Goal: Task Accomplishment & Management: Manage account settings

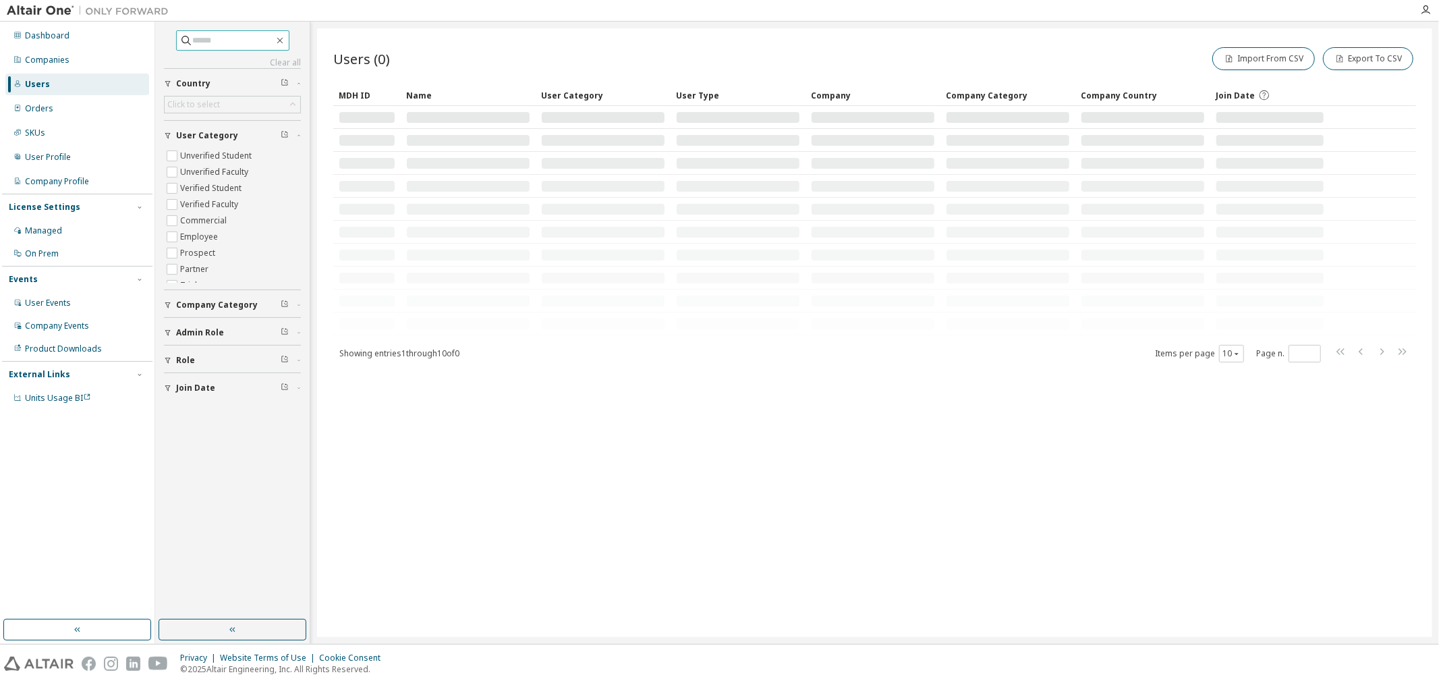
click at [234, 36] on input "text" at bounding box center [233, 40] width 81 height 13
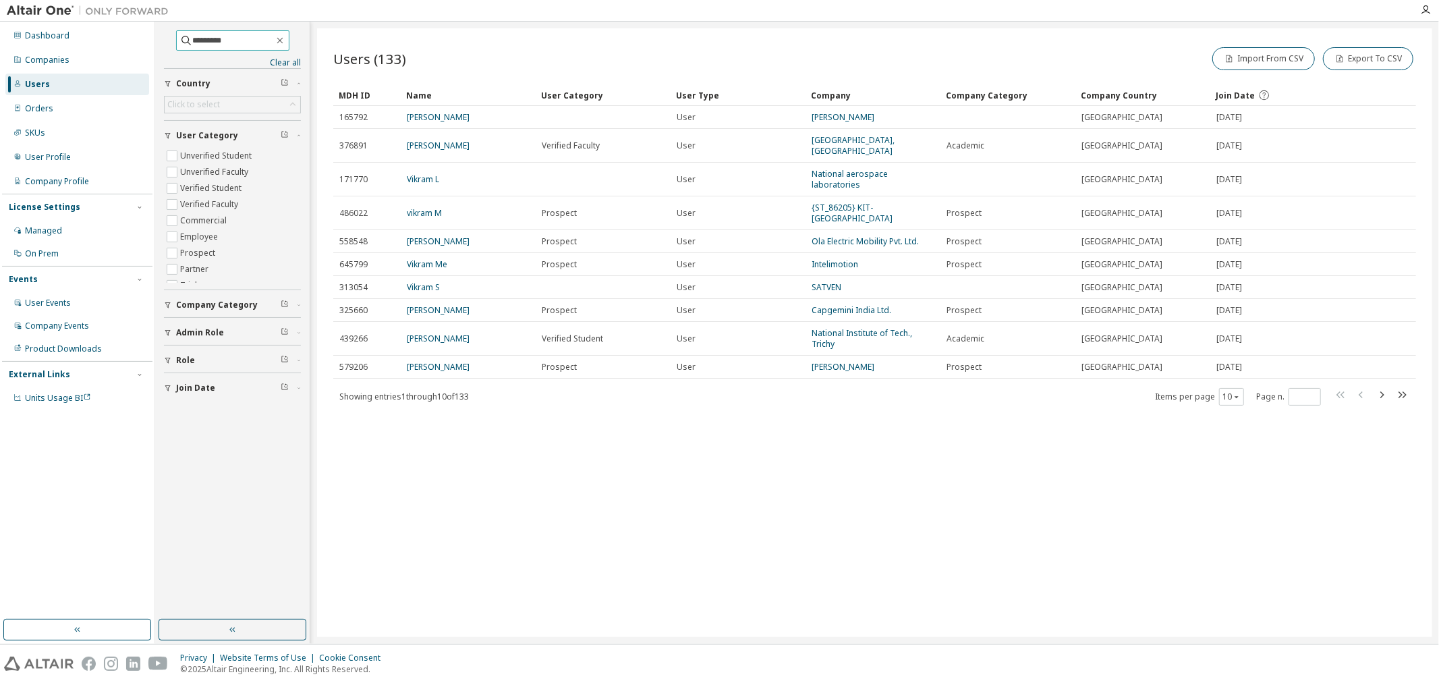
click at [238, 34] on input "*********" at bounding box center [233, 40] width 81 height 13
type input "**********"
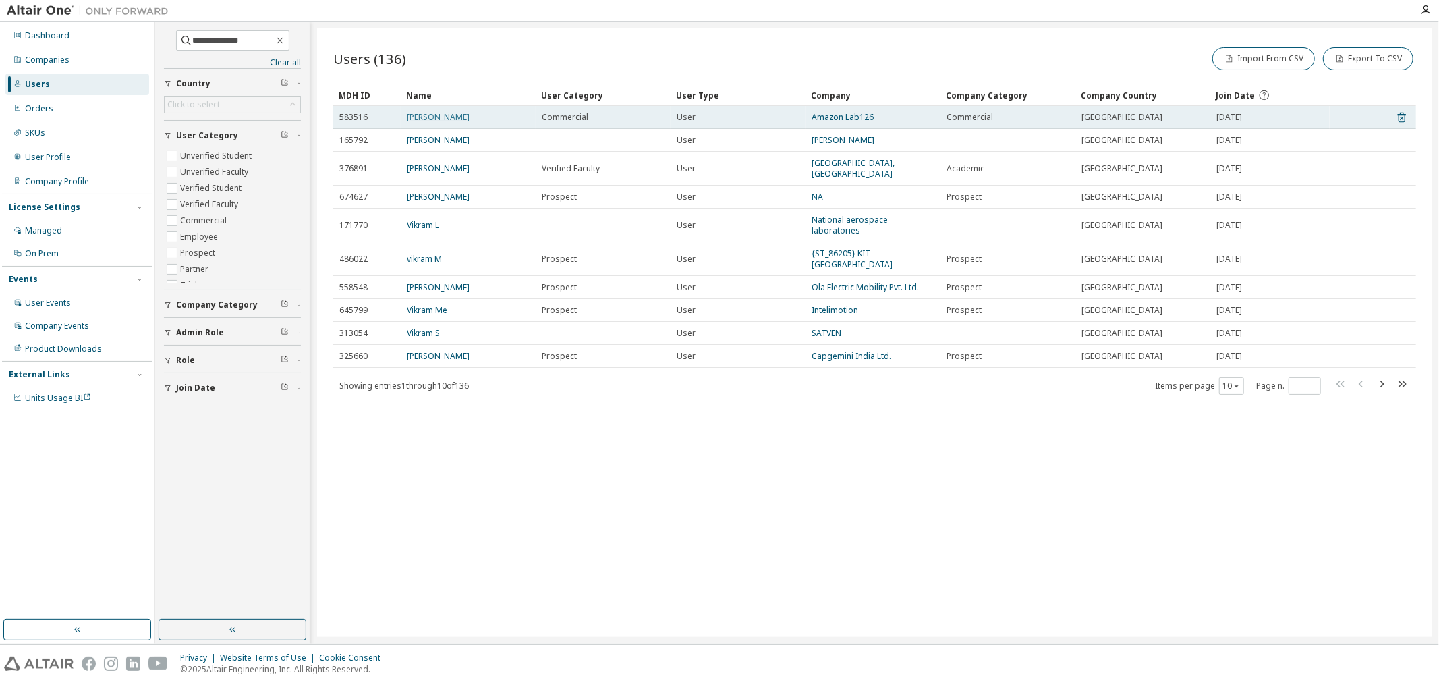
click at [453, 119] on link "[PERSON_NAME]" at bounding box center [438, 116] width 63 height 11
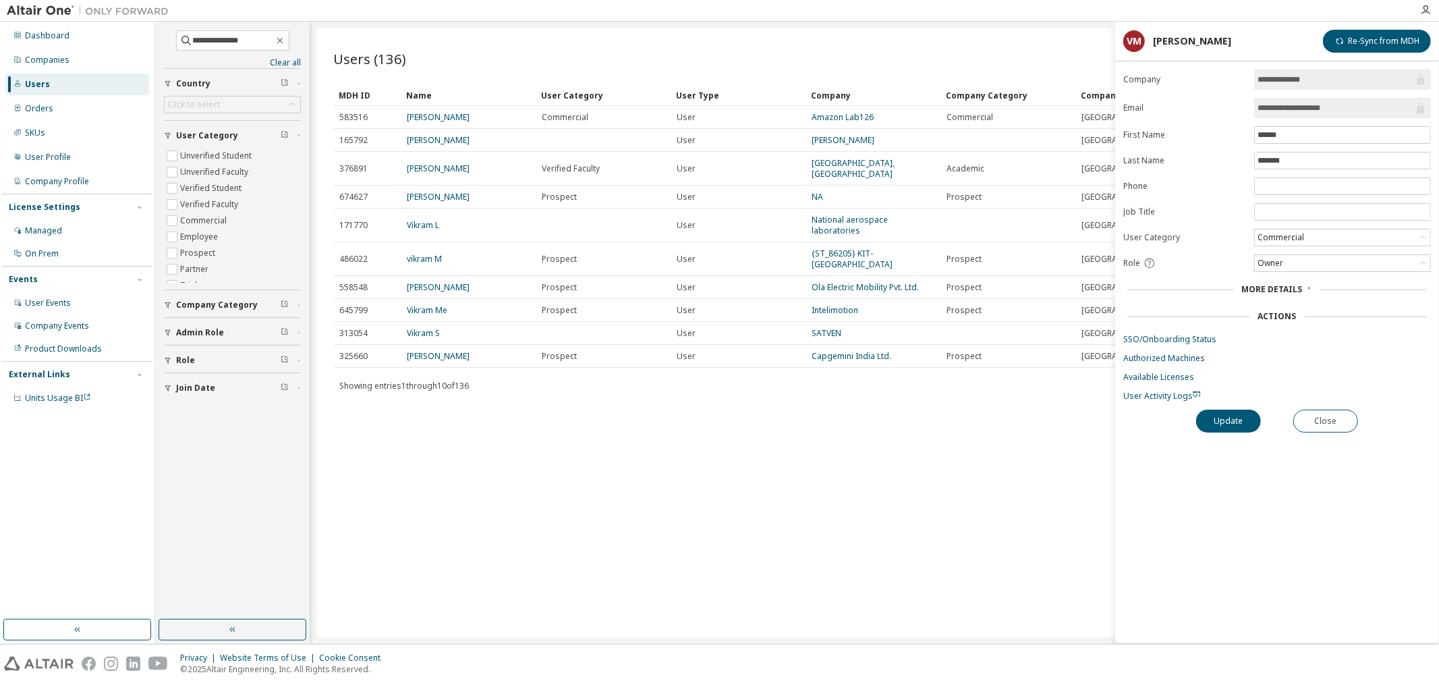
click at [1167, 333] on form "**********" at bounding box center [1277, 236] width 308 height 332
click at [1165, 339] on link "SSO/Onboarding Status" at bounding box center [1277, 339] width 308 height 11
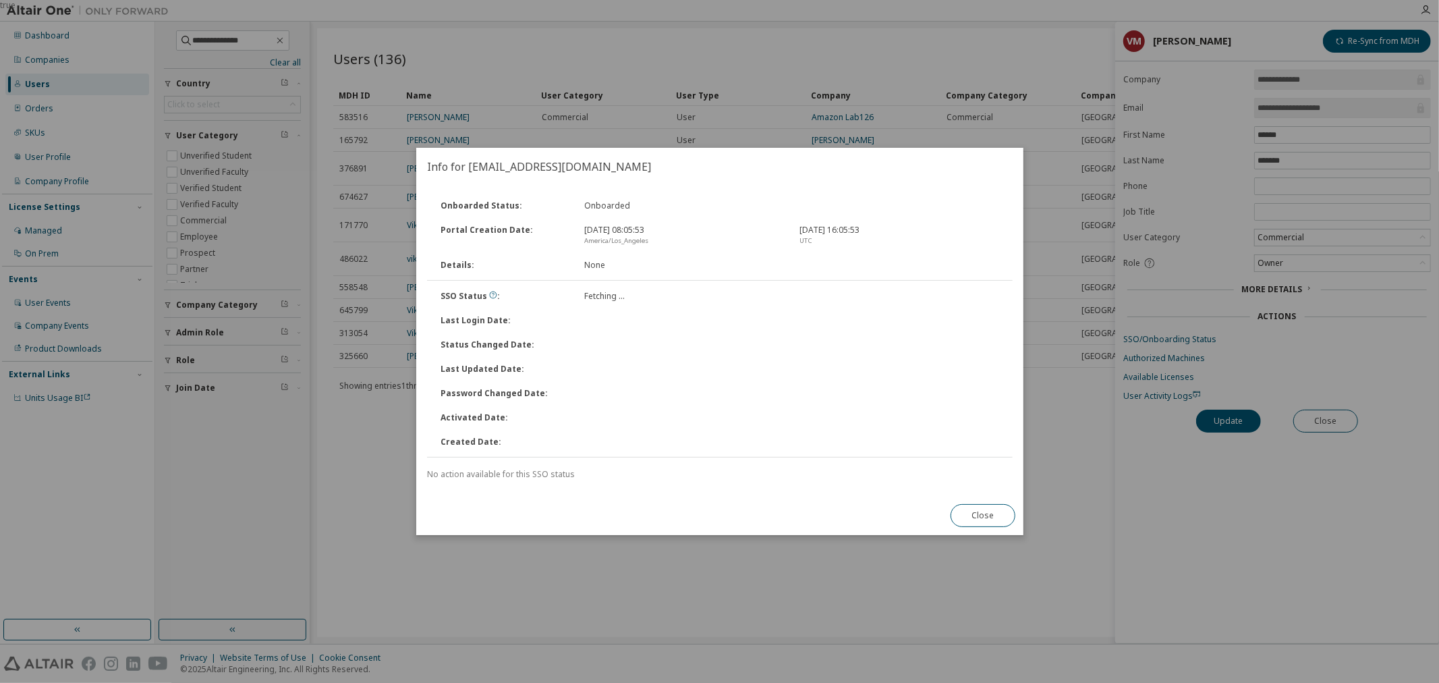
click at [1163, 379] on div "true" at bounding box center [719, 341] width 1439 height 683
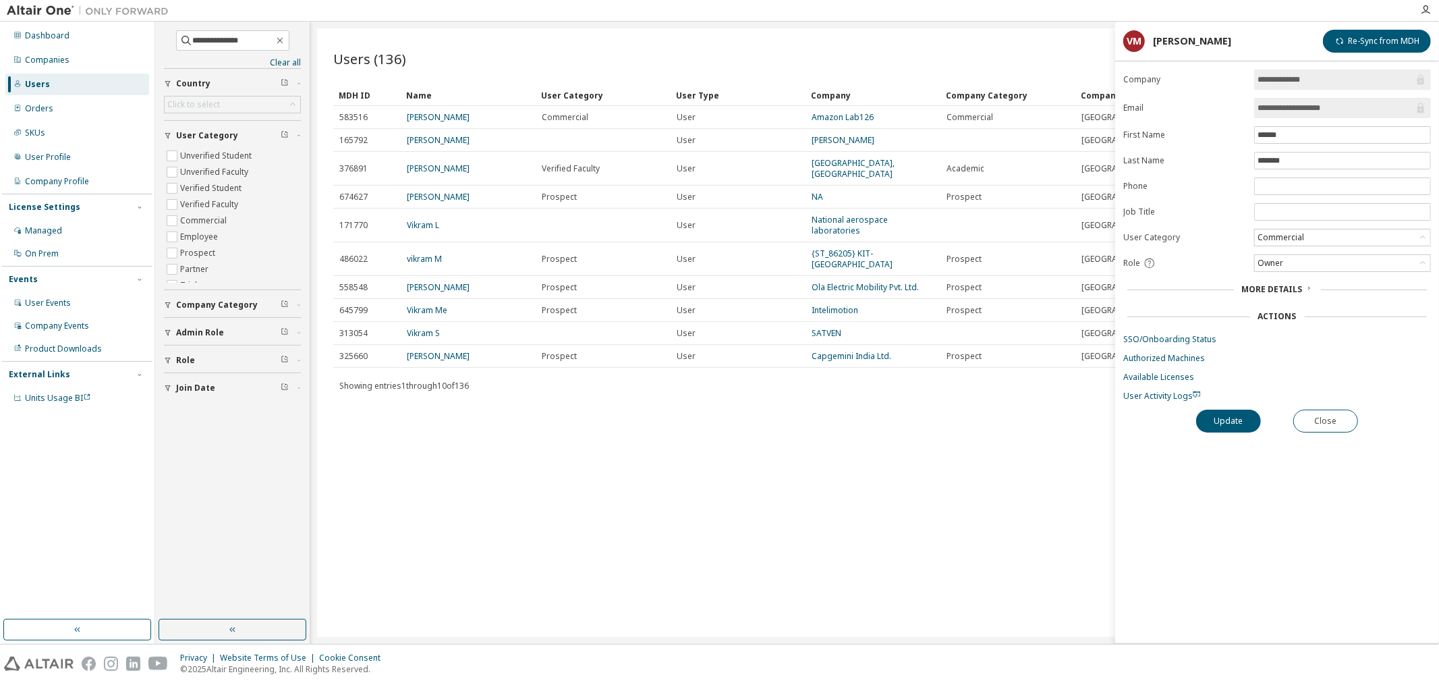
click at [1269, 284] on span "More Details" at bounding box center [1272, 288] width 61 height 11
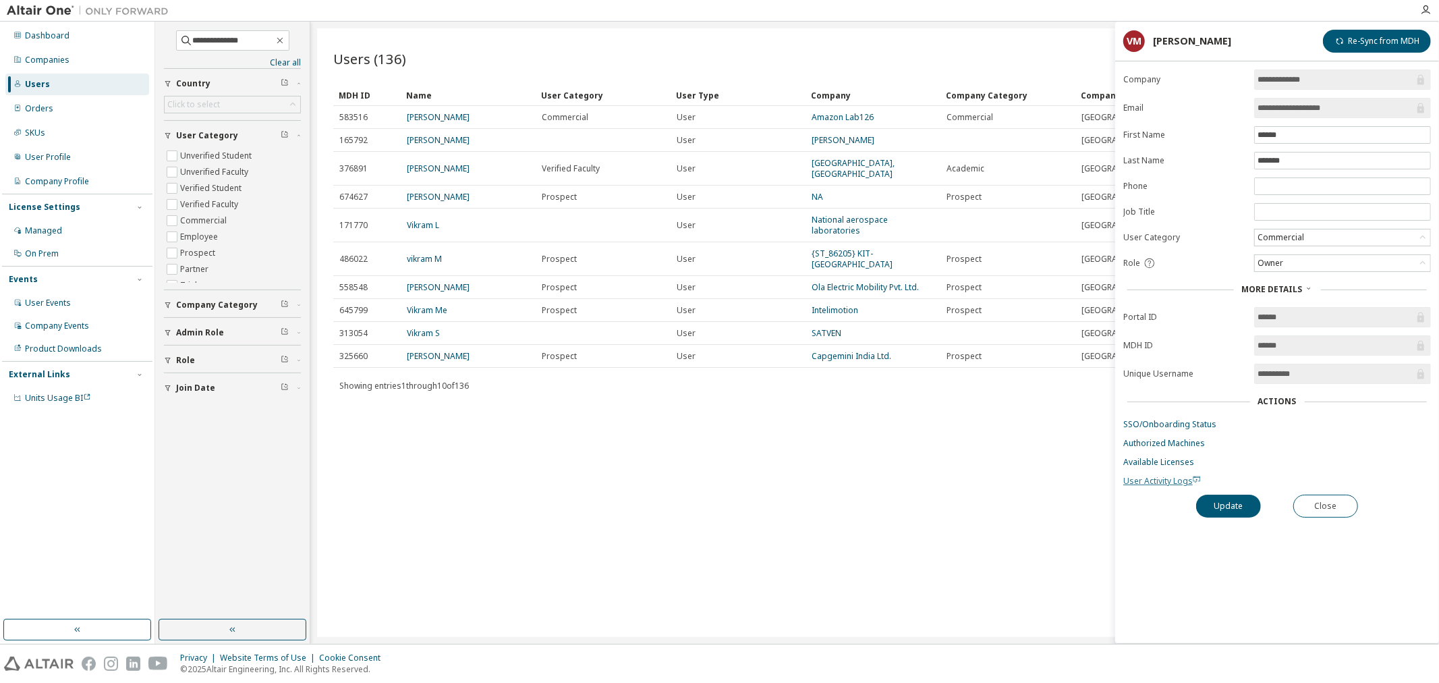
click at [1155, 487] on span "User Activity Logs" at bounding box center [1162, 480] width 78 height 11
click at [1165, 467] on link "Available Licenses" at bounding box center [1277, 462] width 308 height 11
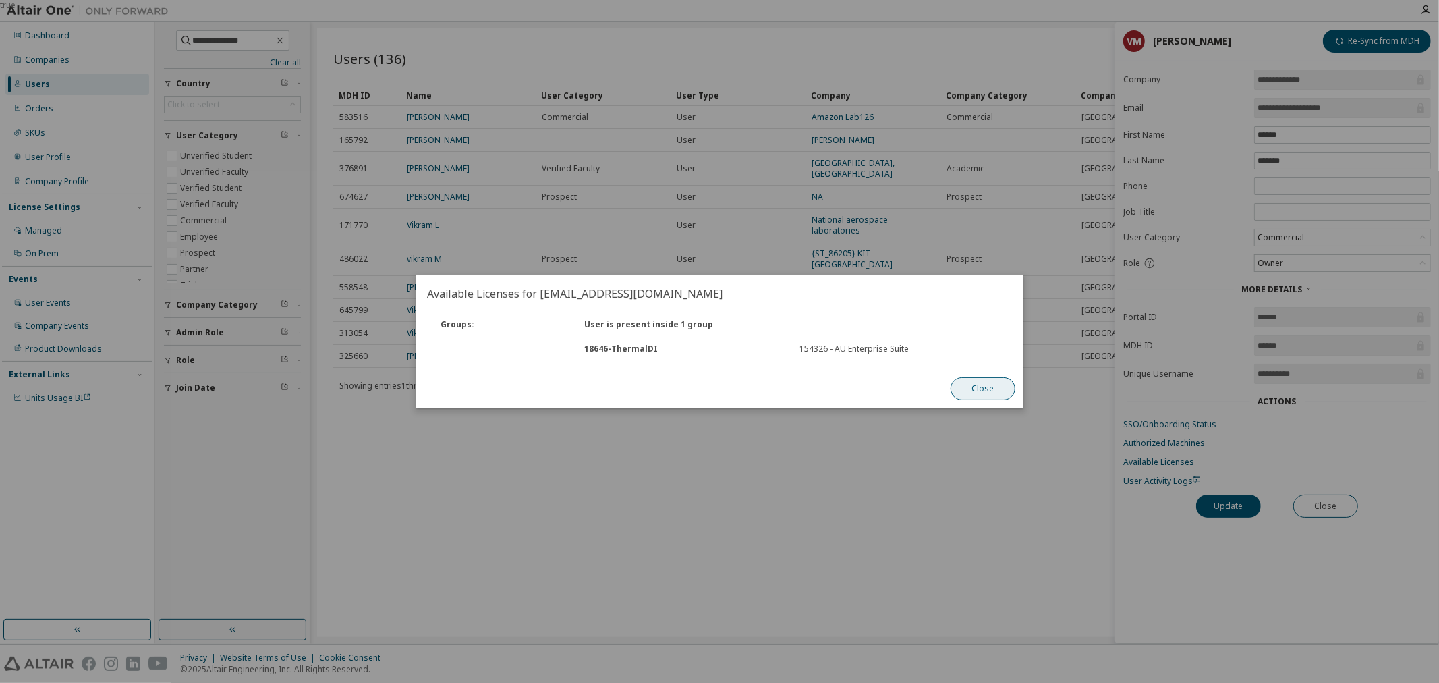
click at [970, 383] on button "Close" at bounding box center [983, 388] width 65 height 23
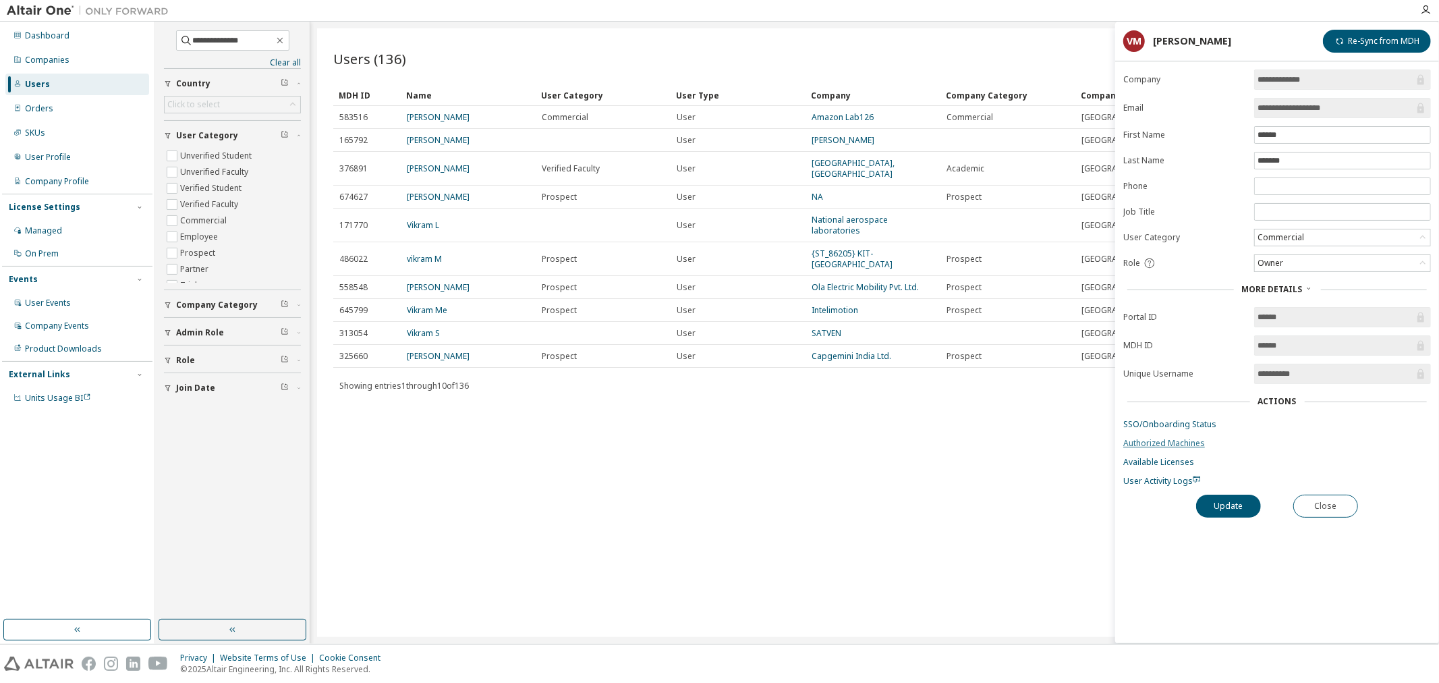
click at [1192, 447] on link "Authorized Machines" at bounding box center [1277, 443] width 308 height 11
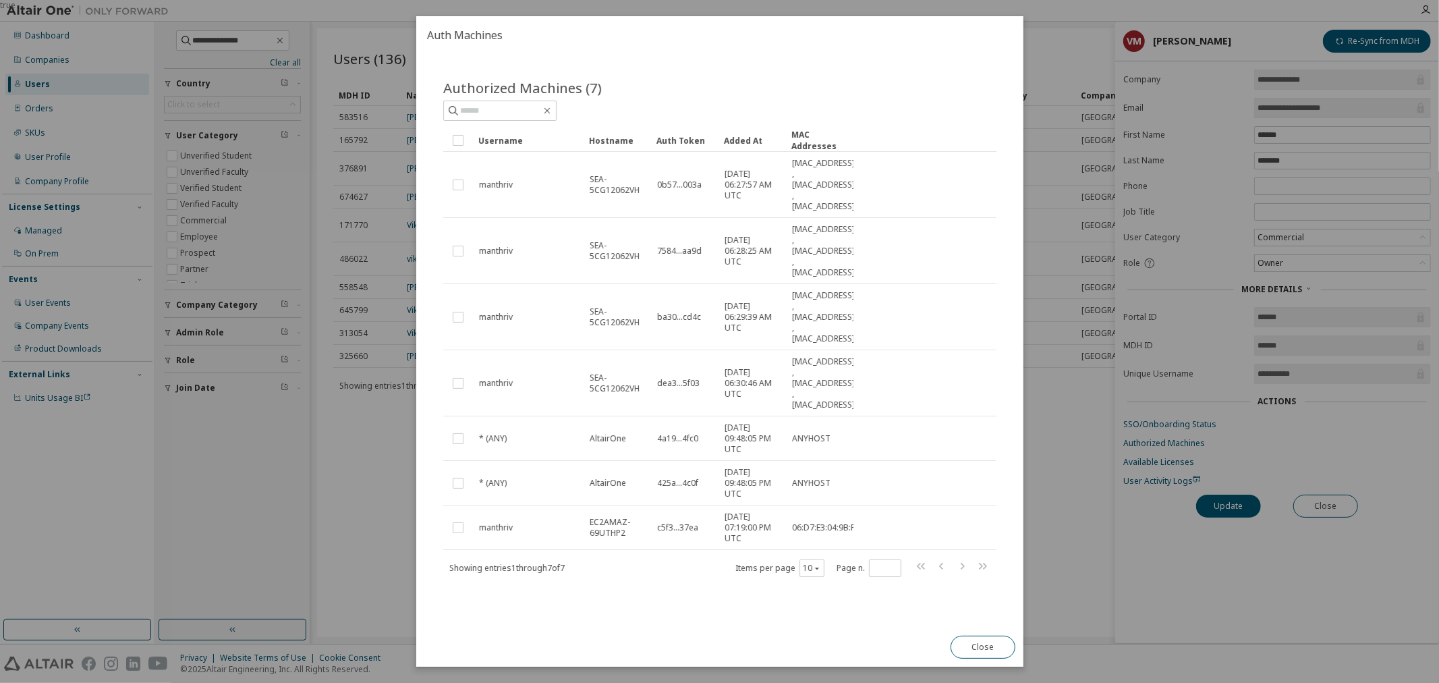
click at [993, 659] on div "Close" at bounding box center [983, 647] width 81 height 39
click at [1155, 414] on div "true" at bounding box center [719, 341] width 1439 height 683
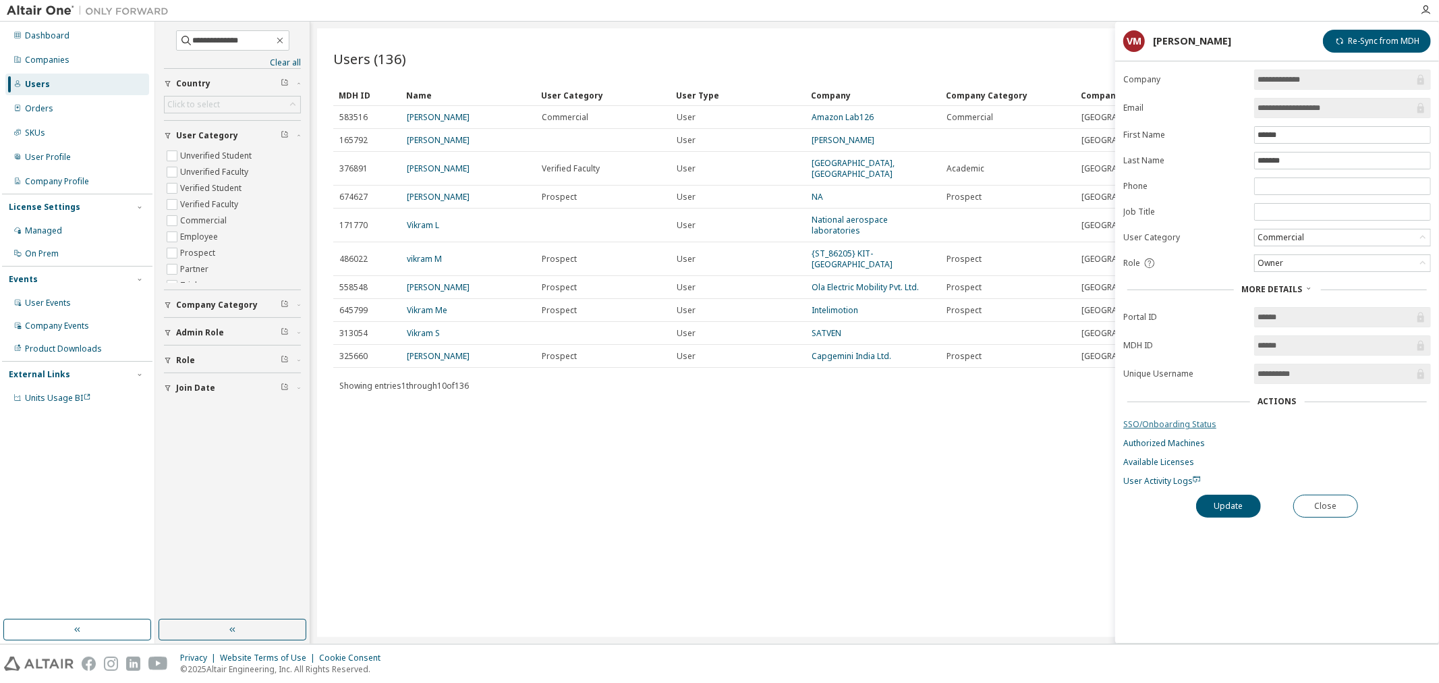
click at [1158, 421] on link "SSO/Onboarding Status" at bounding box center [1277, 424] width 308 height 11
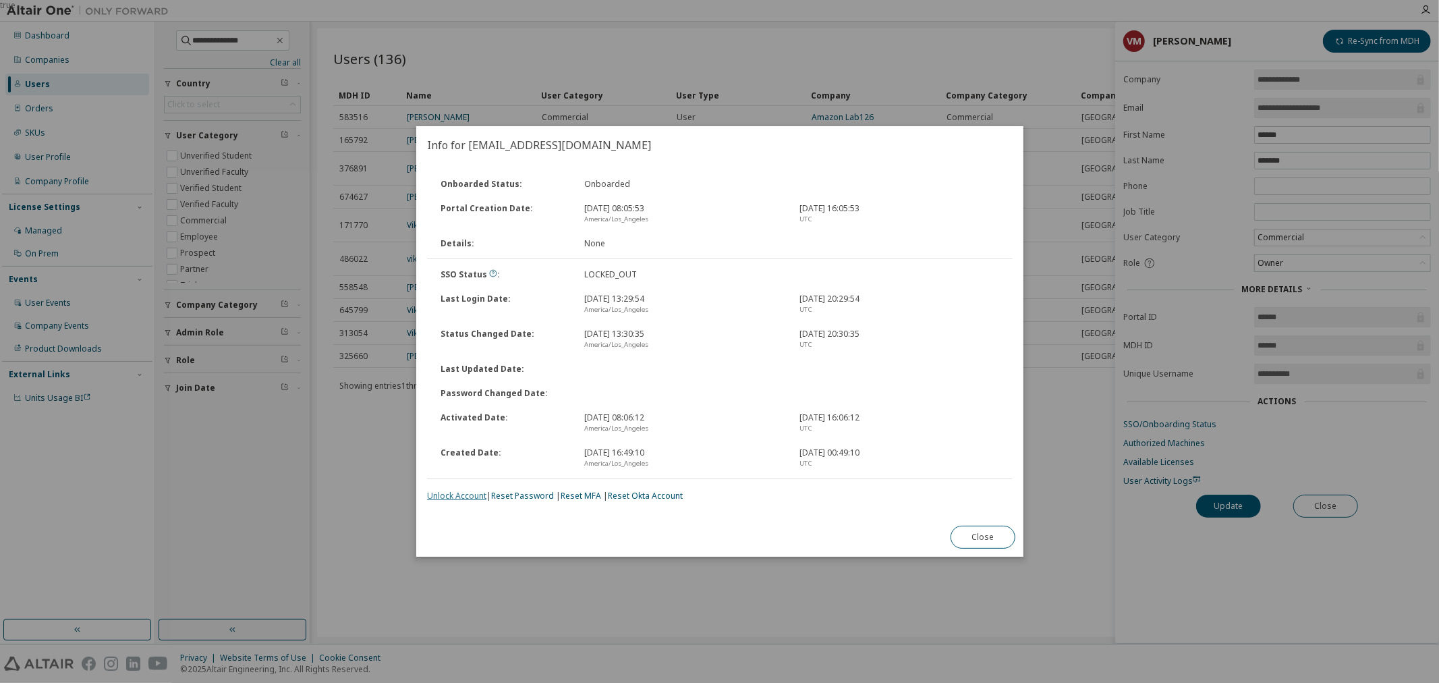
click at [468, 496] on link "Unlock Account" at bounding box center [456, 495] width 59 height 11
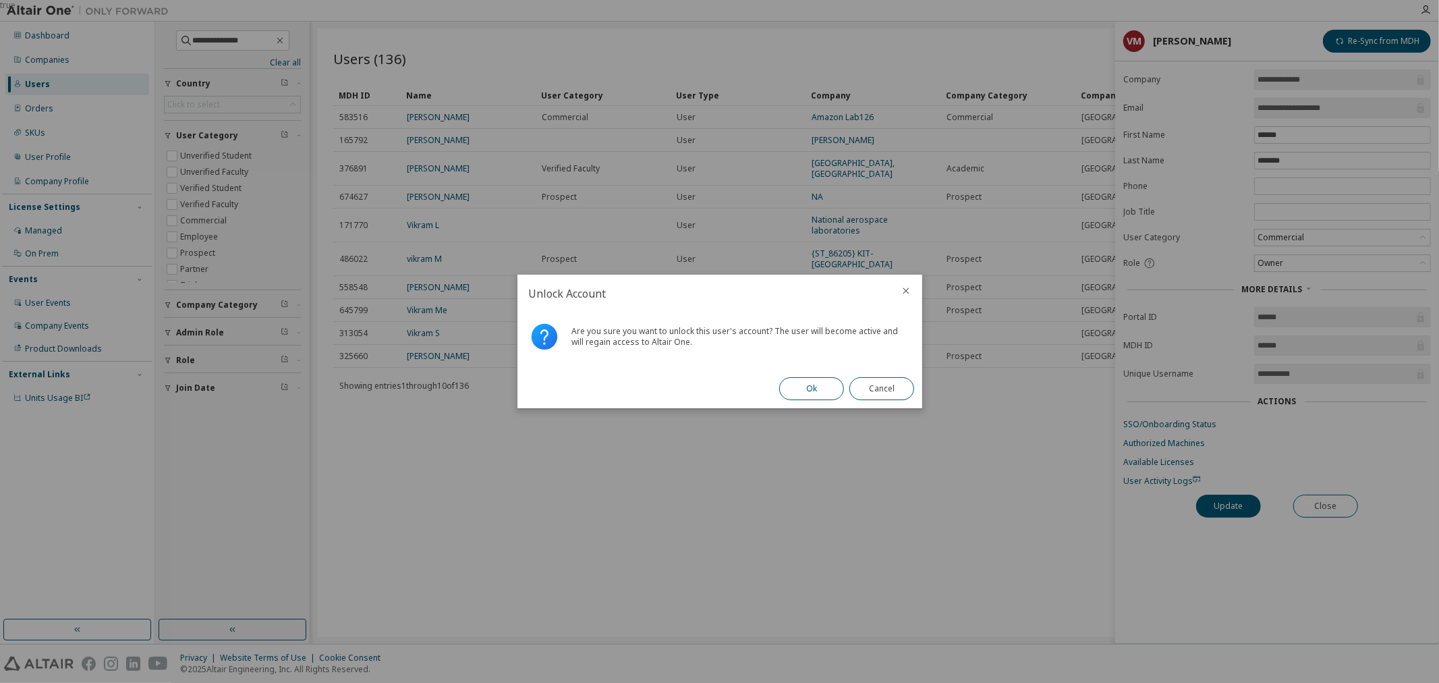
click at [815, 389] on button "Ok" at bounding box center [811, 388] width 65 height 23
click at [889, 388] on button "Close" at bounding box center [882, 388] width 65 height 23
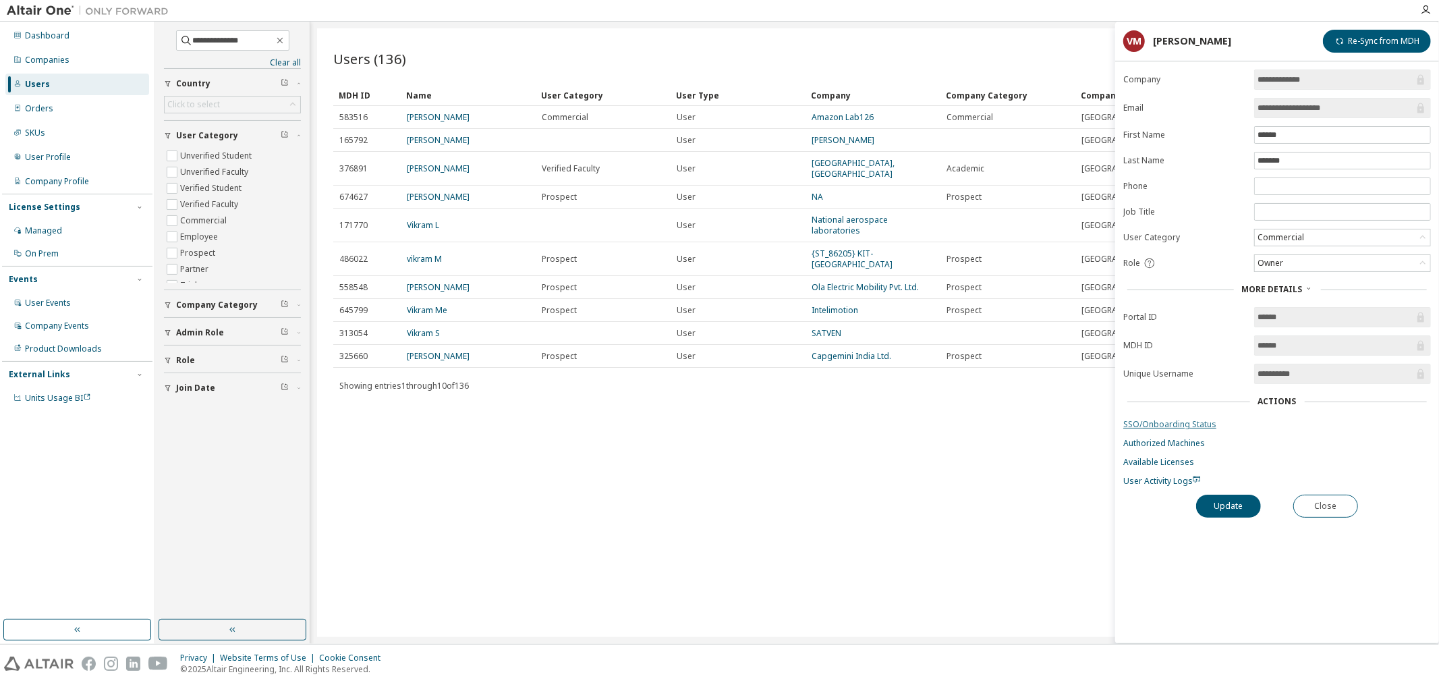
click at [1165, 425] on link "SSO/Onboarding Status" at bounding box center [1277, 424] width 308 height 11
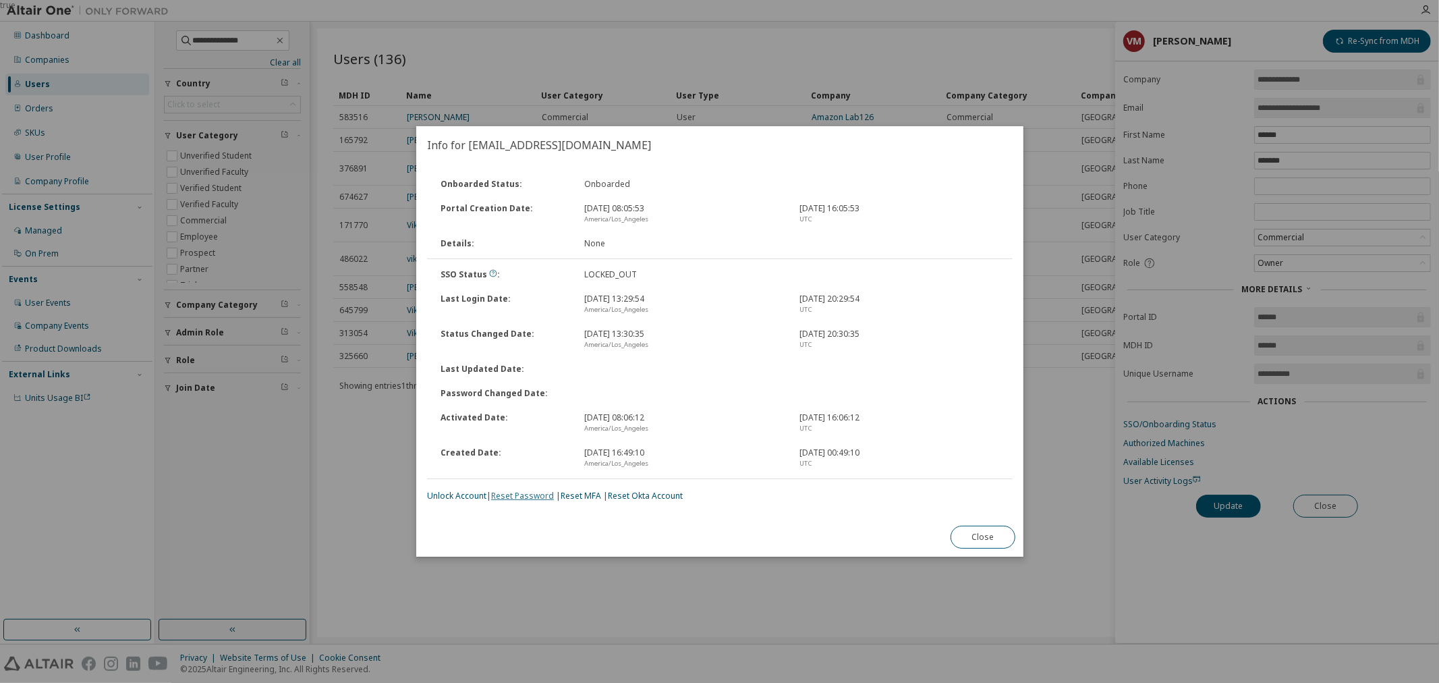
click at [520, 497] on link "Reset Password" at bounding box center [522, 495] width 63 height 11
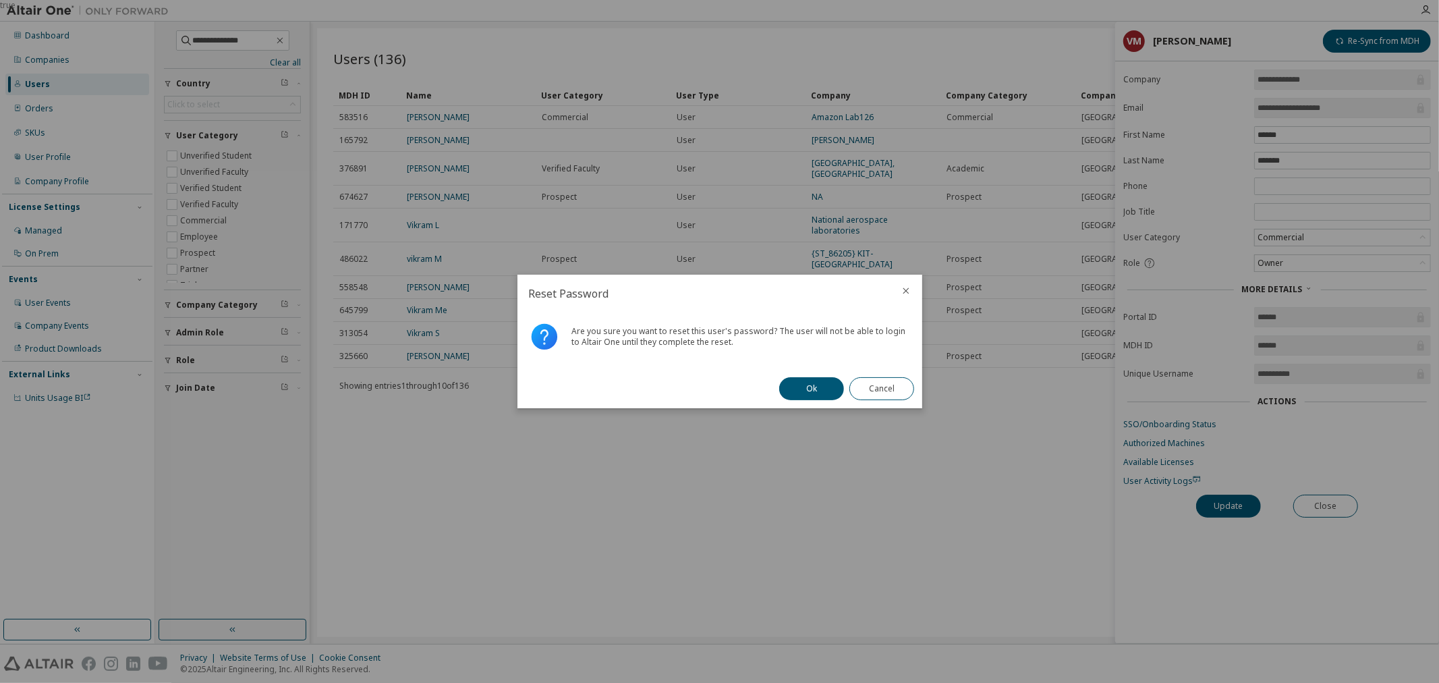
click at [816, 390] on button "Ok" at bounding box center [811, 388] width 65 height 23
click at [891, 387] on button "Close" at bounding box center [882, 388] width 65 height 23
